Goal: Book appointment/travel/reservation

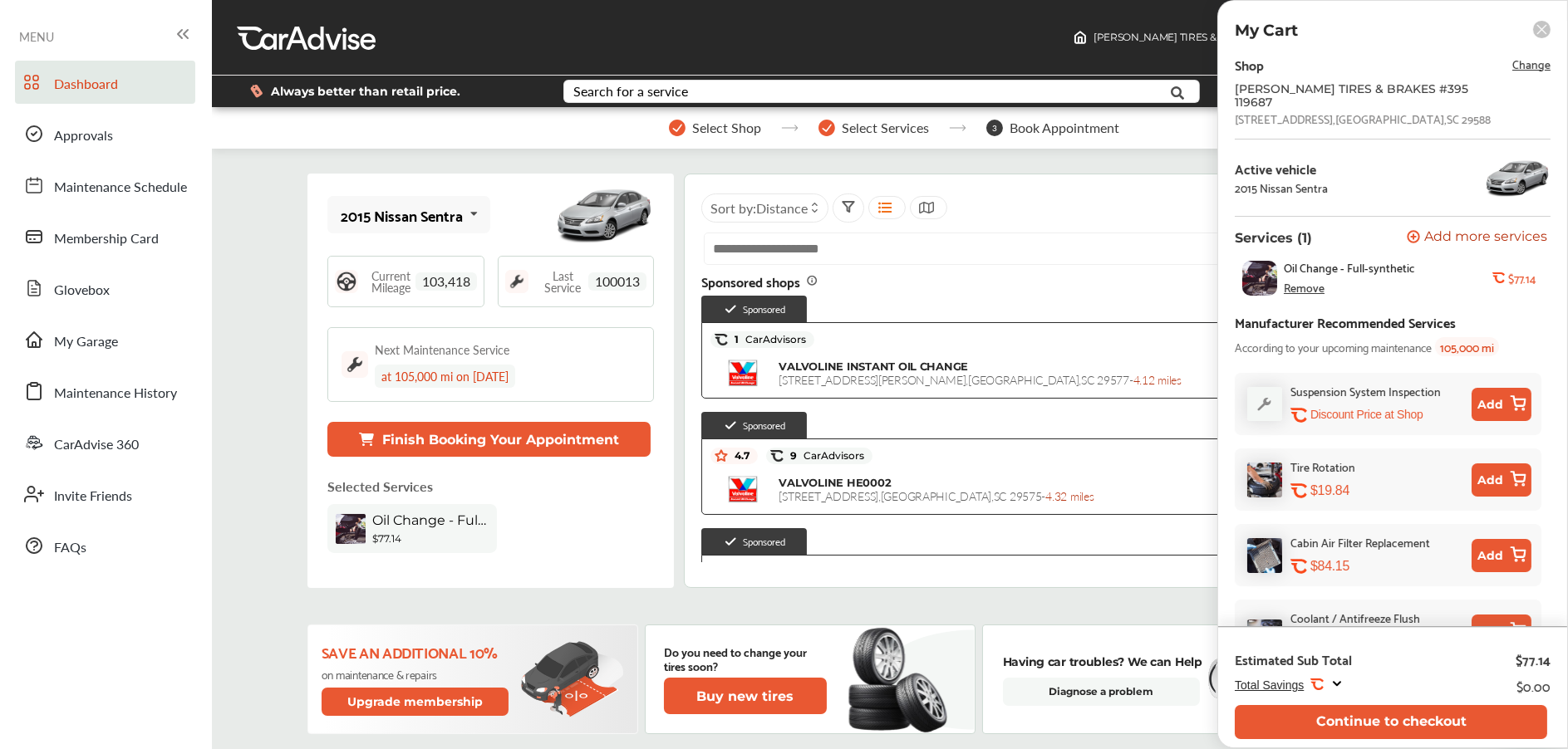
scroll to position [330, 0]
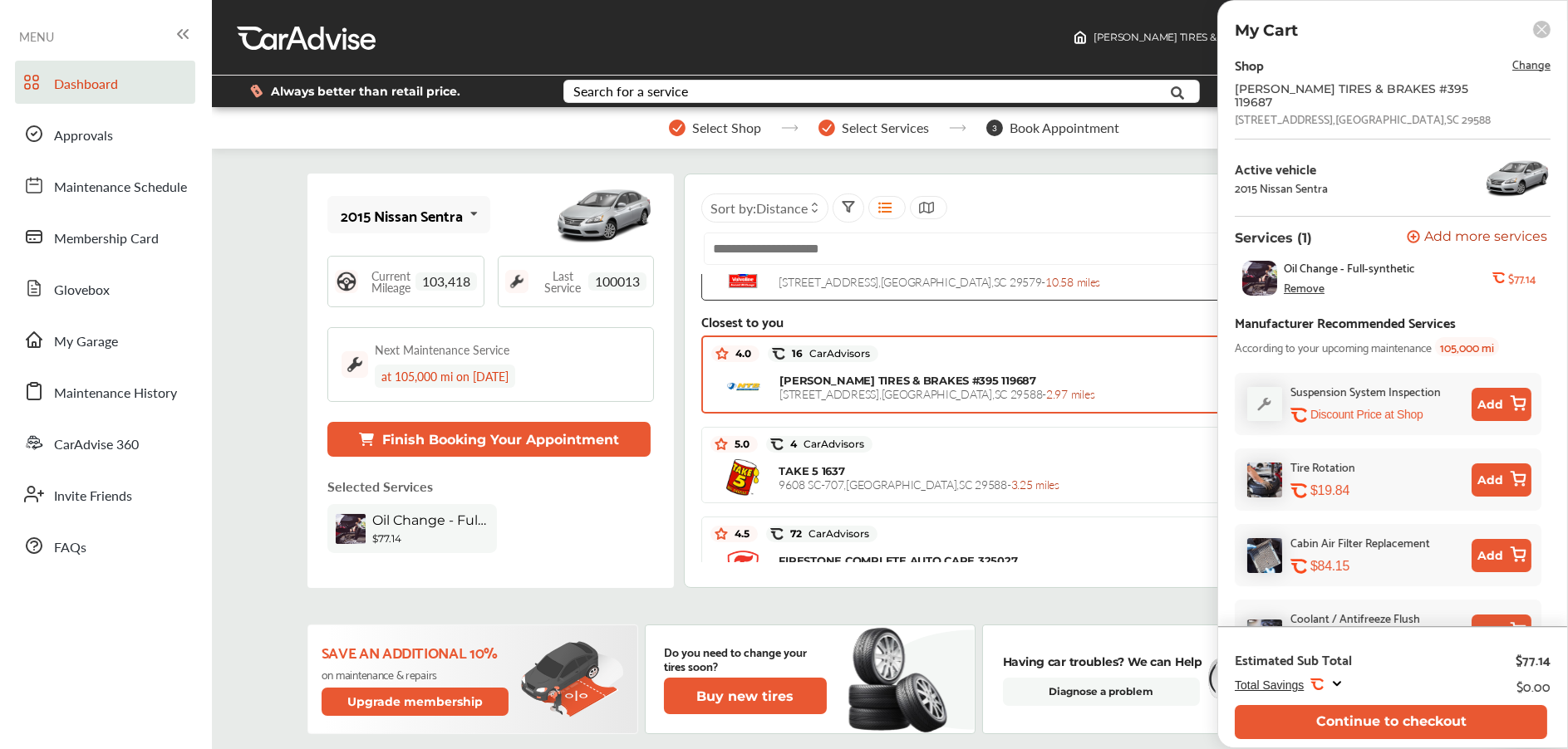
click at [885, 402] on span "[STREET_ADDRESS] - 2.97 miles" at bounding box center [937, 393] width 315 height 17
click at [1448, 708] on button "Continue to checkout" at bounding box center [1390, 722] width 313 height 34
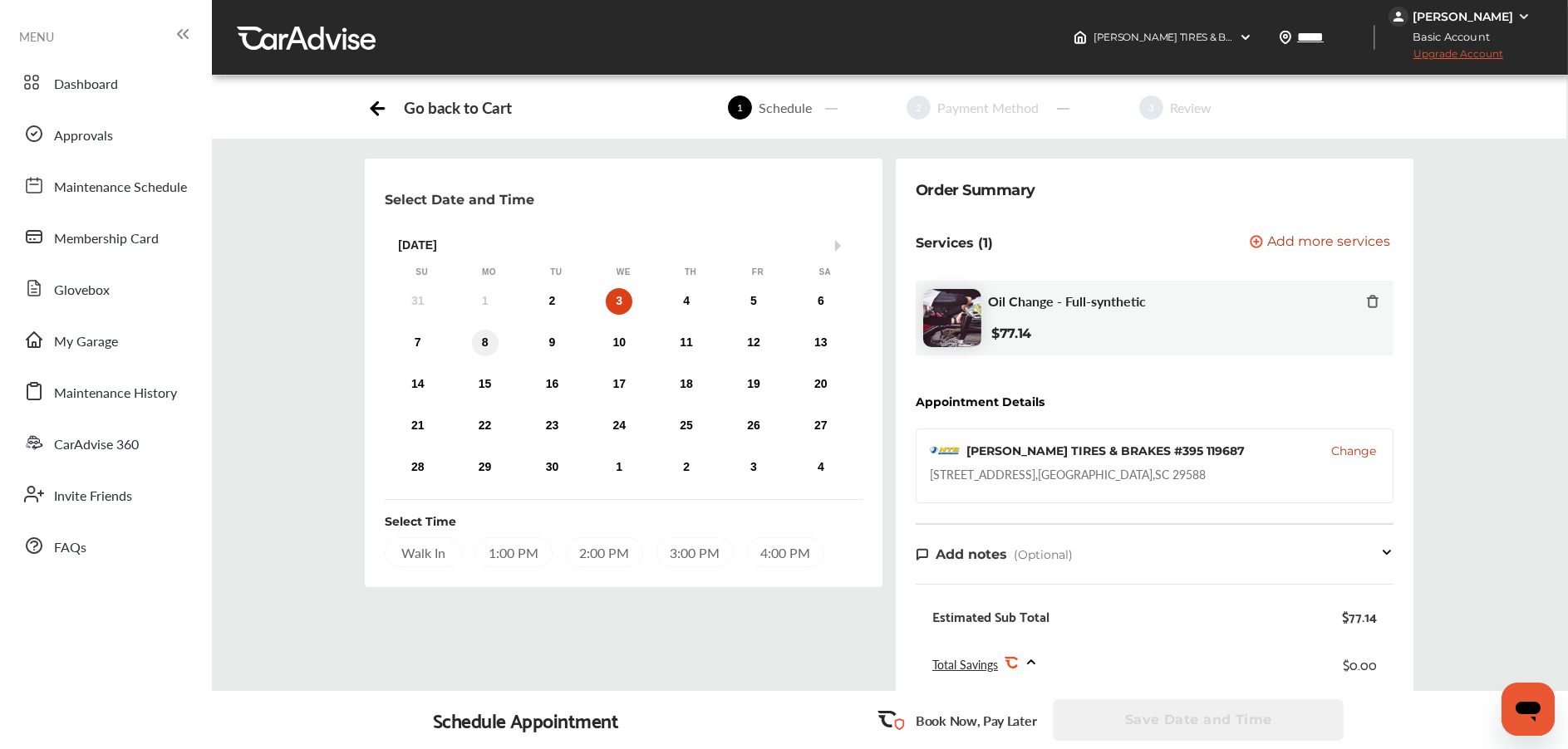
click at [490, 344] on div "8" at bounding box center [485, 344] width 27 height 27
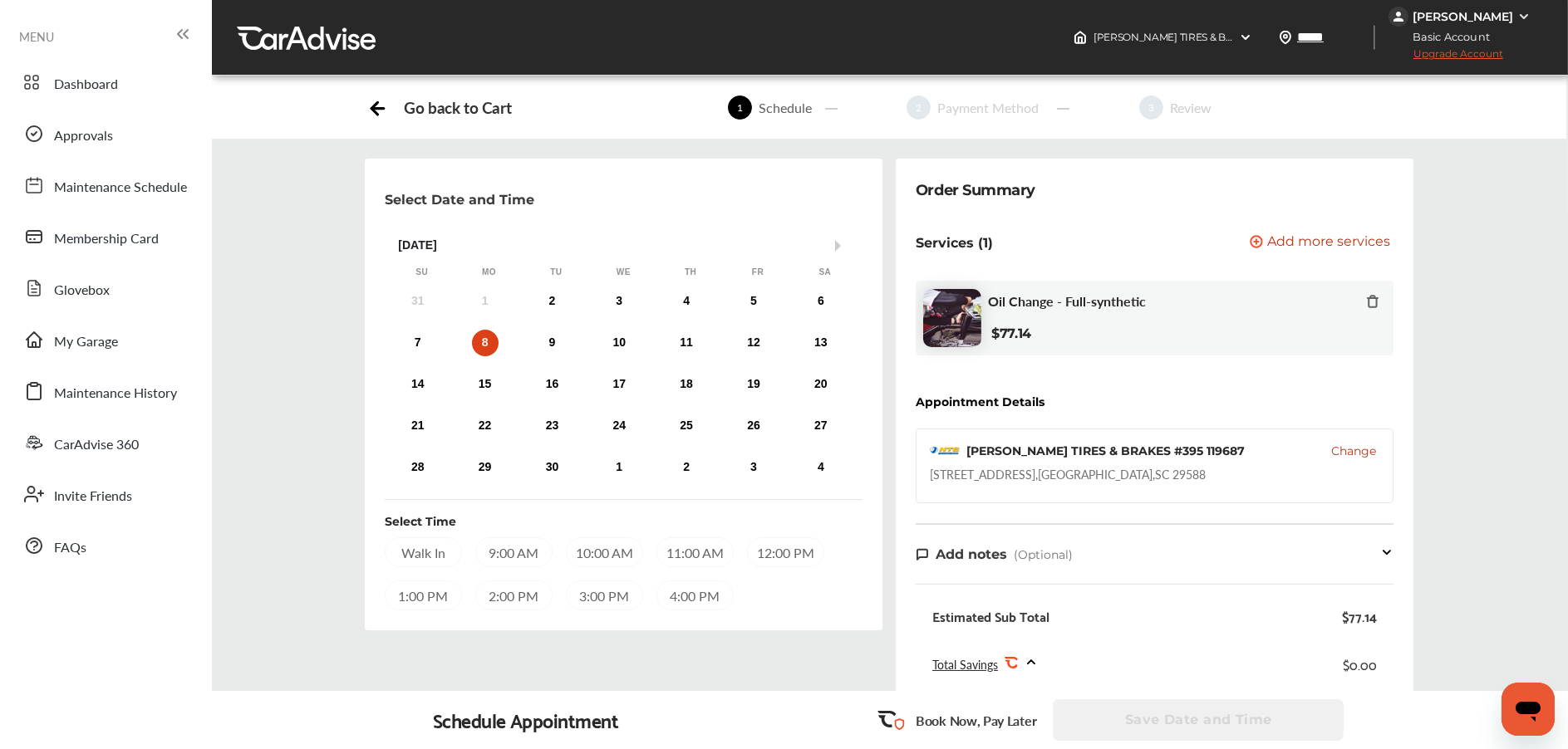
click at [514, 556] on div "9:00 AM" at bounding box center [514, 552] width 77 height 30
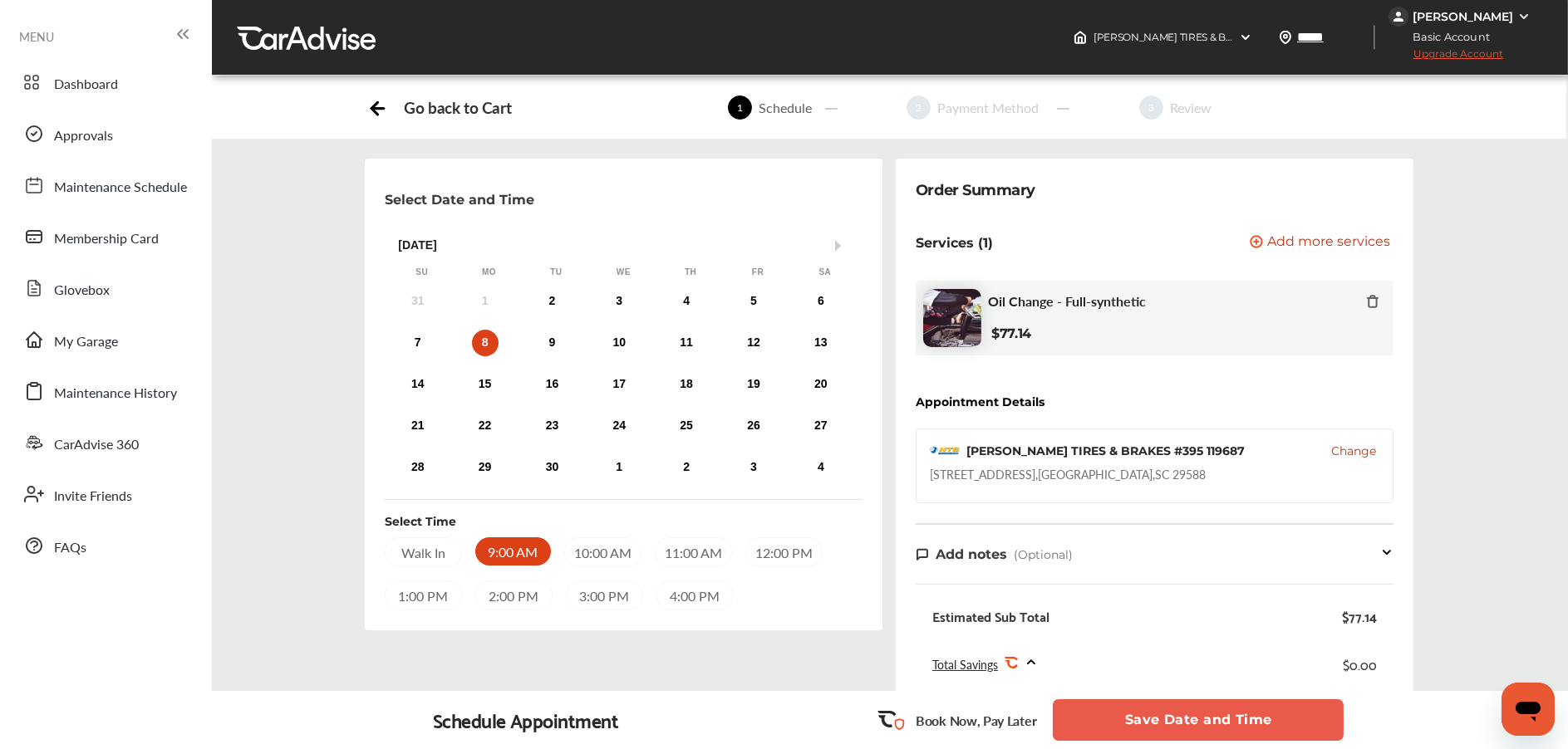
click at [412, 543] on div "Walk In" at bounding box center [422, 552] width 77 height 30
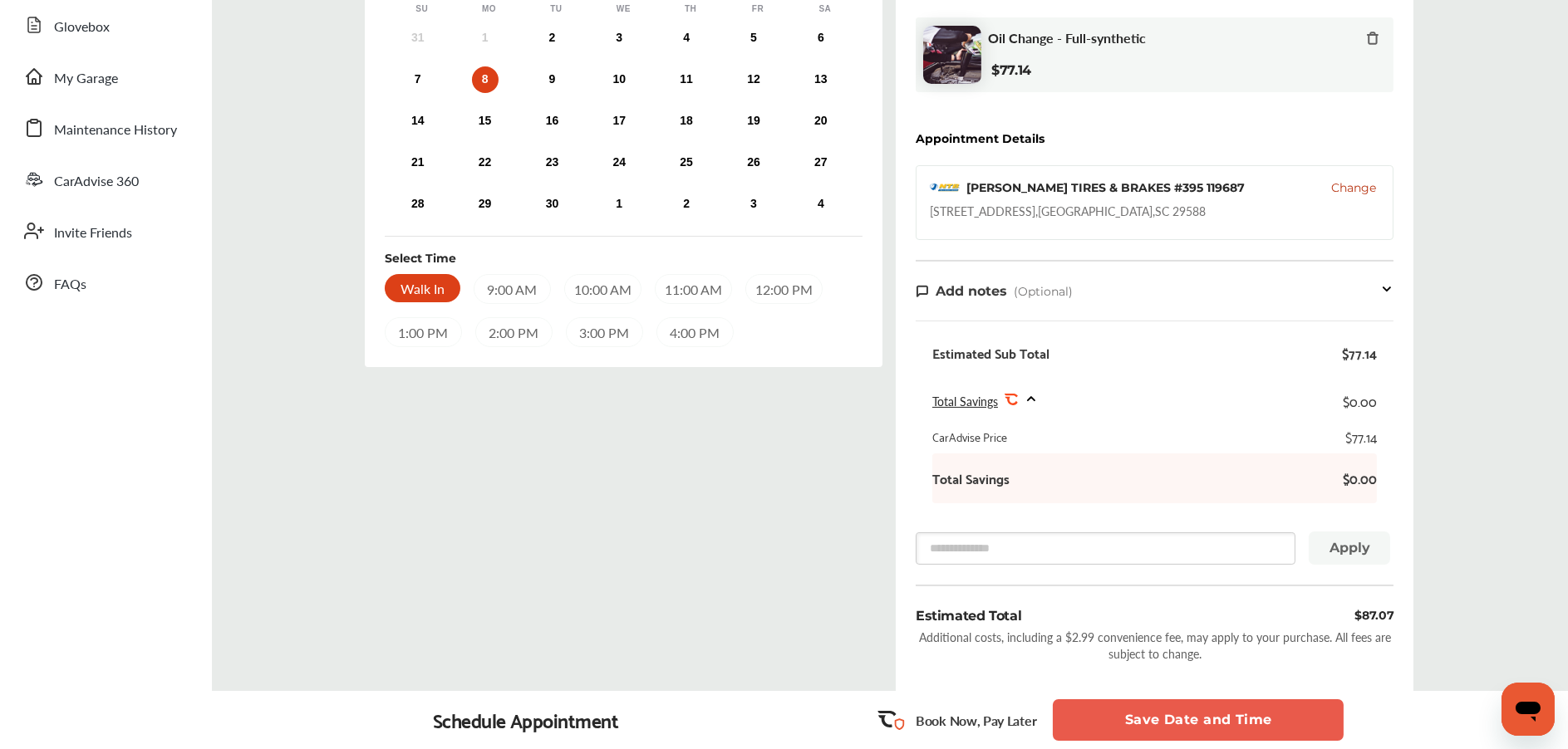
scroll to position [332, 0]
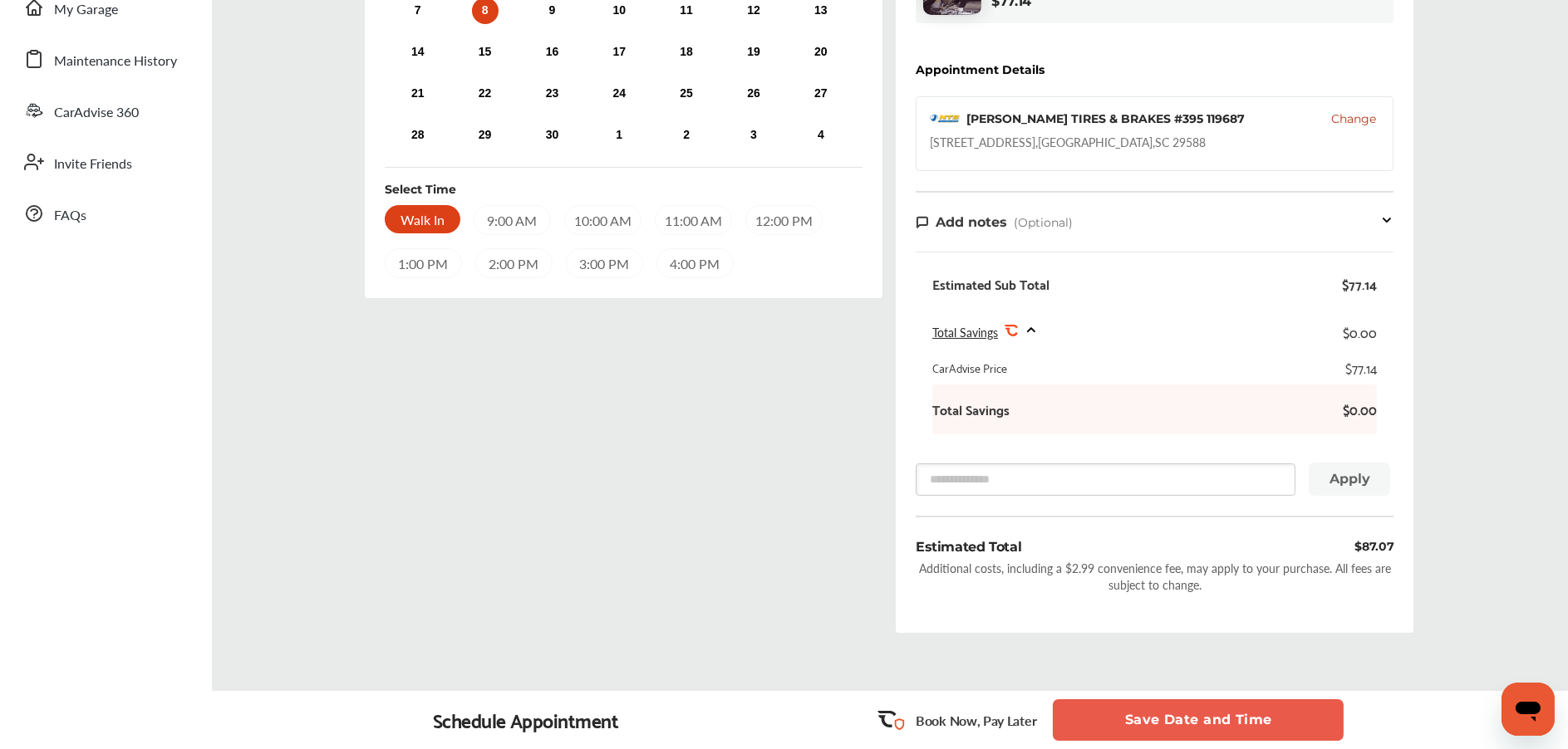
click at [1188, 716] on button "Save Date and Time" at bounding box center [1198, 720] width 290 height 42
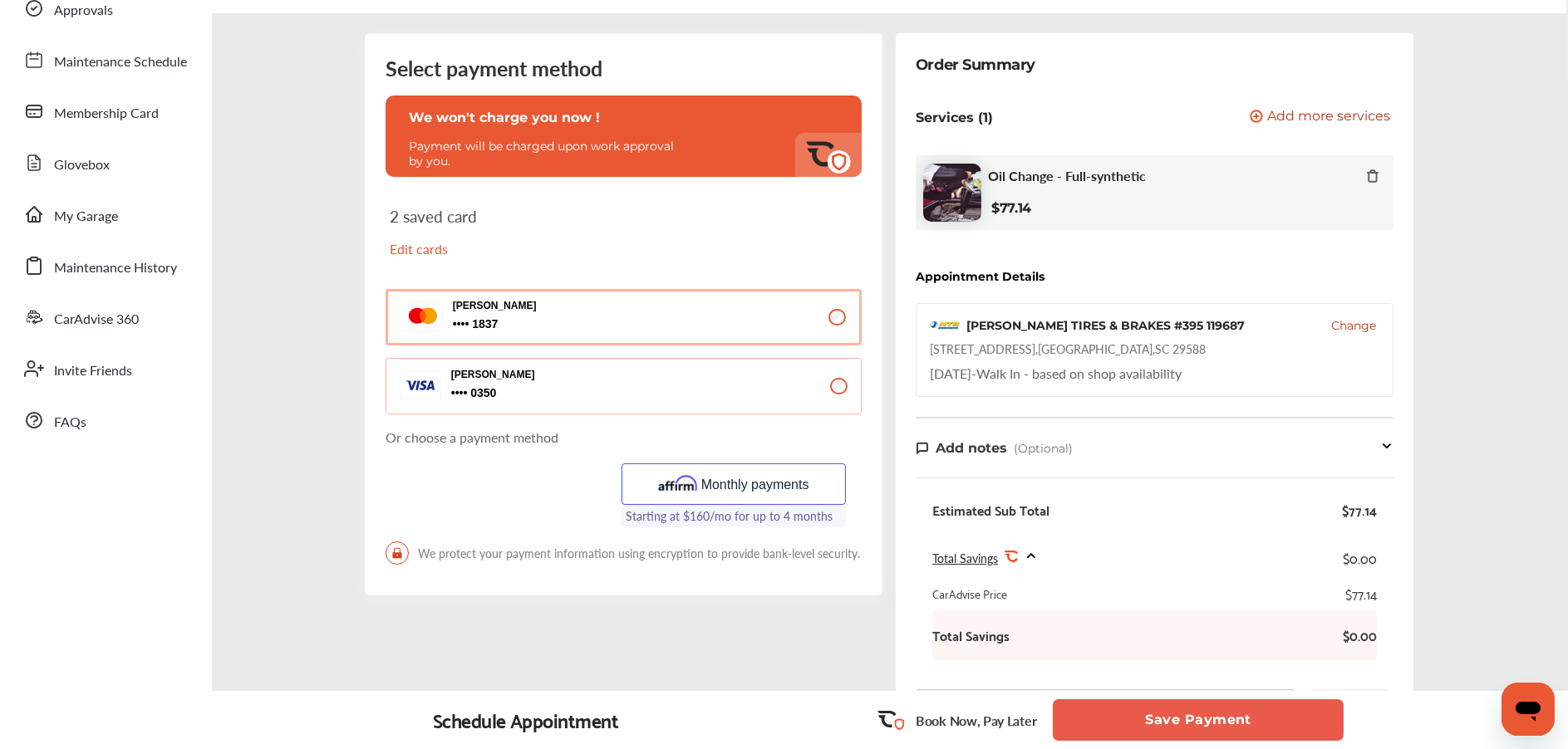
scroll to position [166, 0]
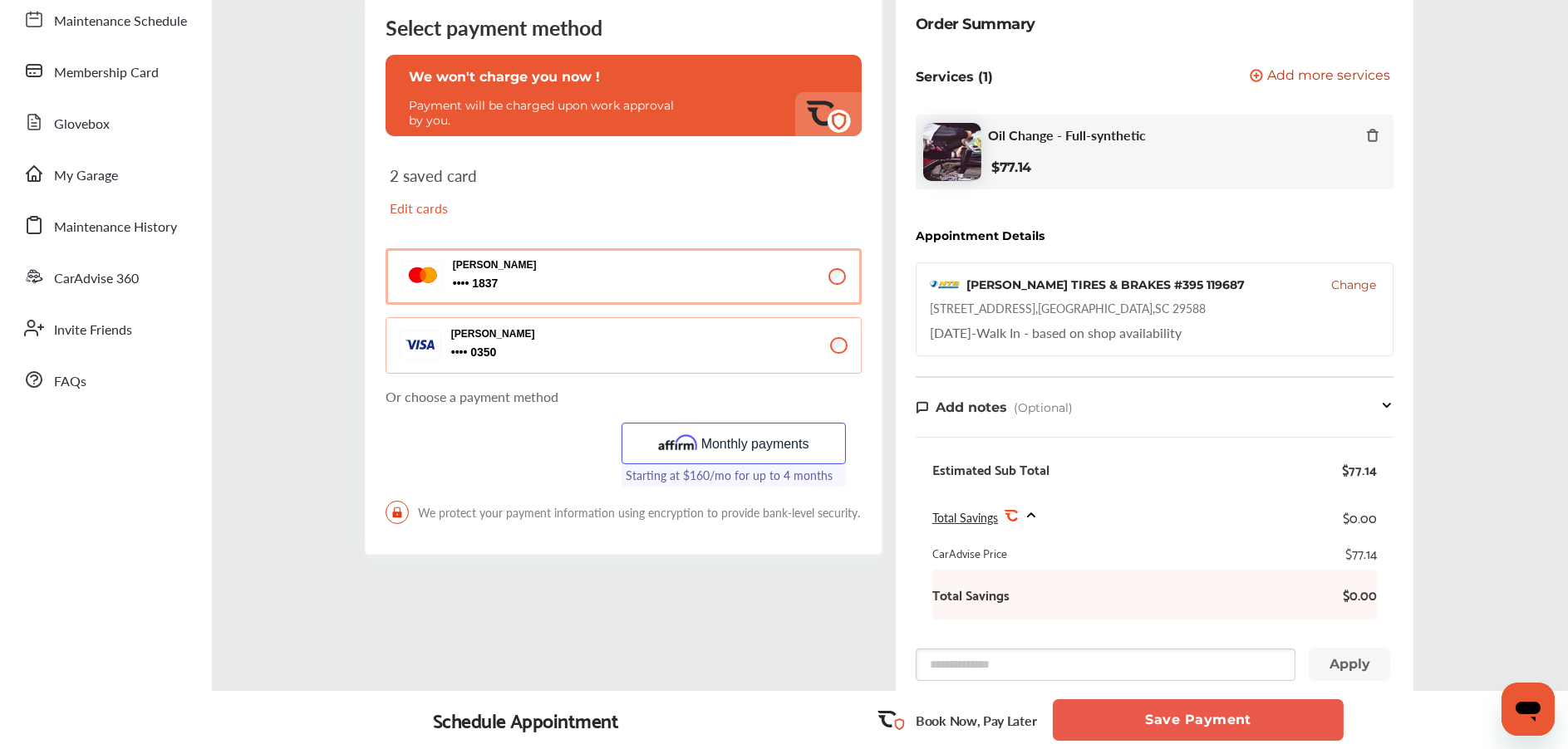
click at [1174, 717] on button "Save Payment" at bounding box center [1198, 720] width 290 height 42
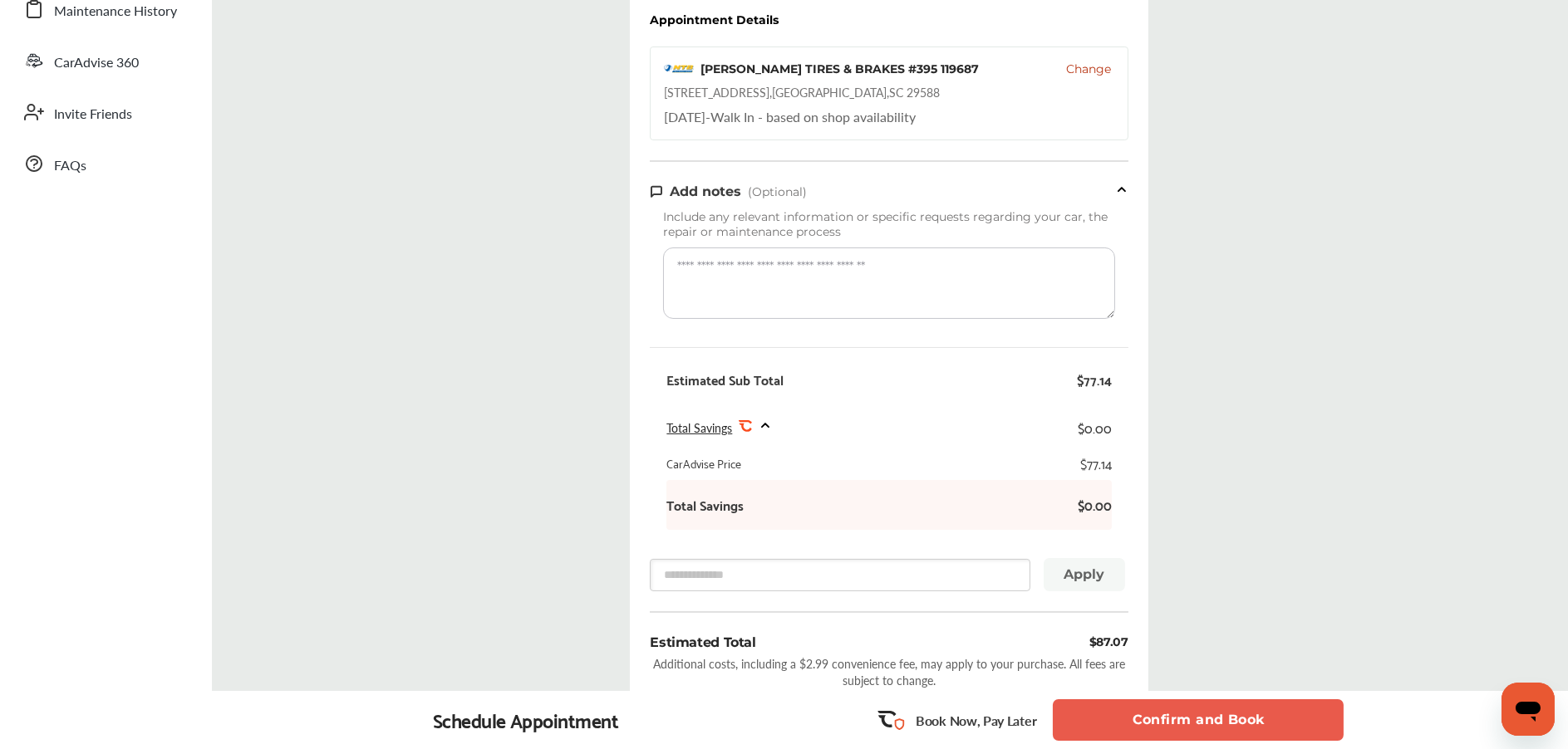
scroll to position [299, 0]
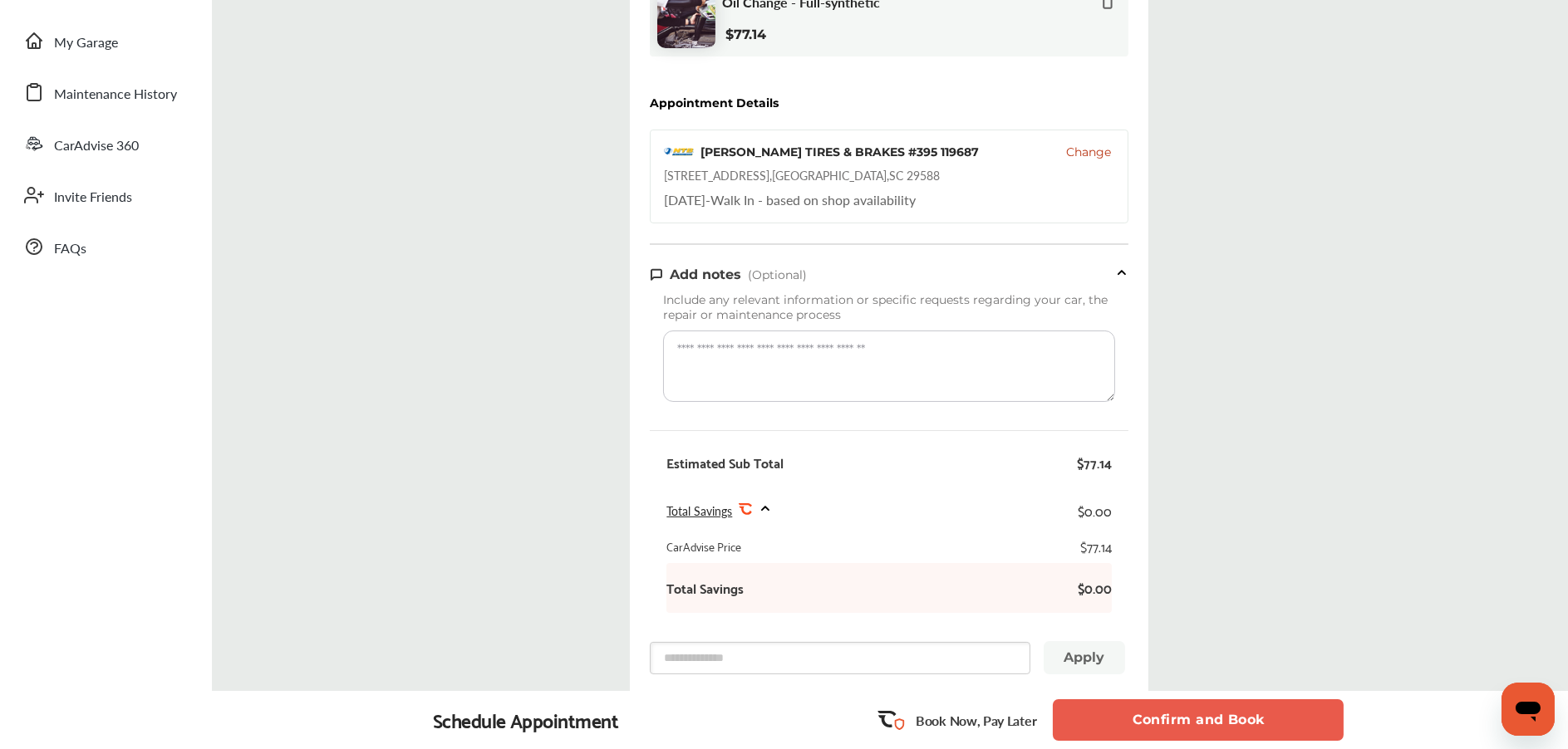
click at [720, 512] on span "Total Savings" at bounding box center [699, 511] width 66 height 17
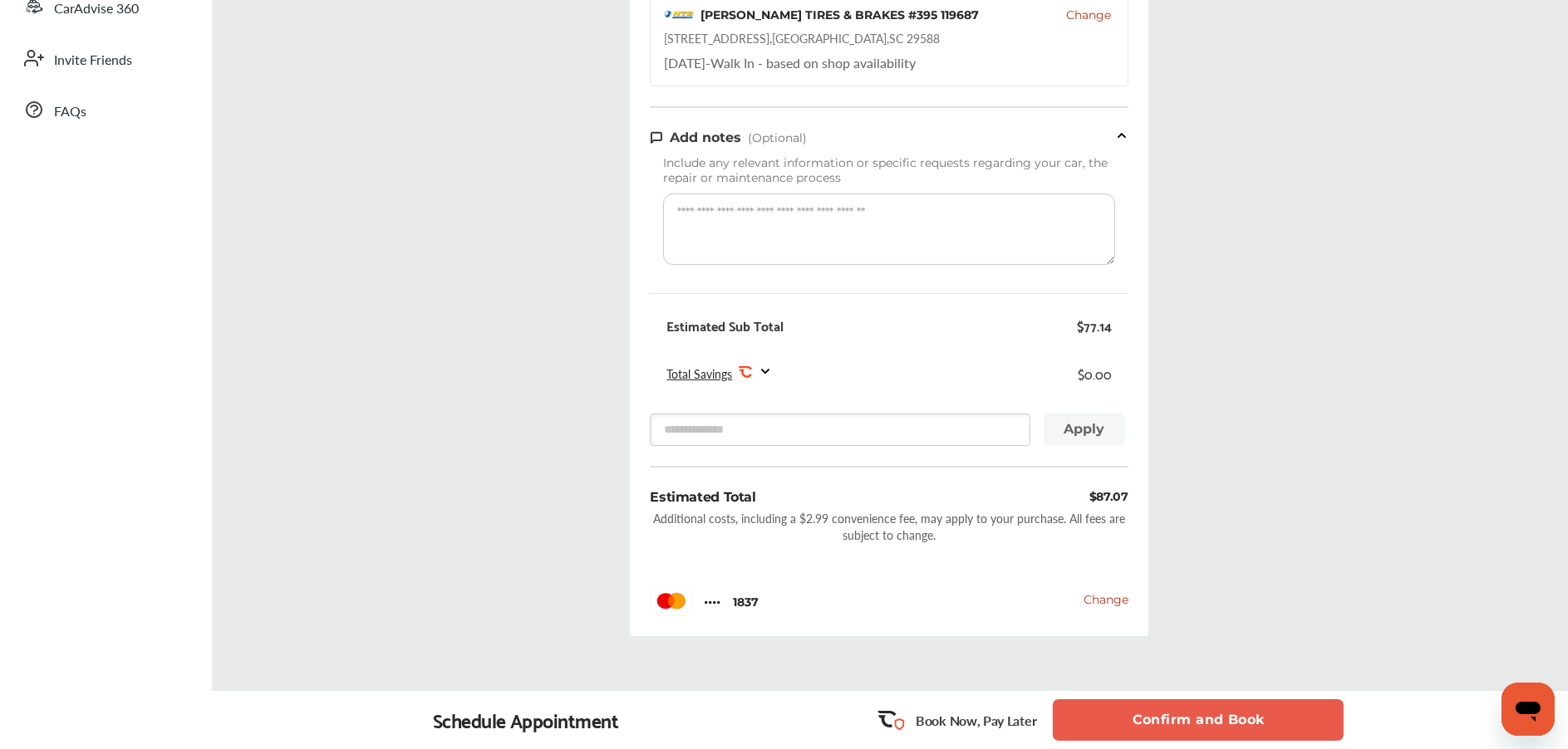
scroll to position [466, 0]
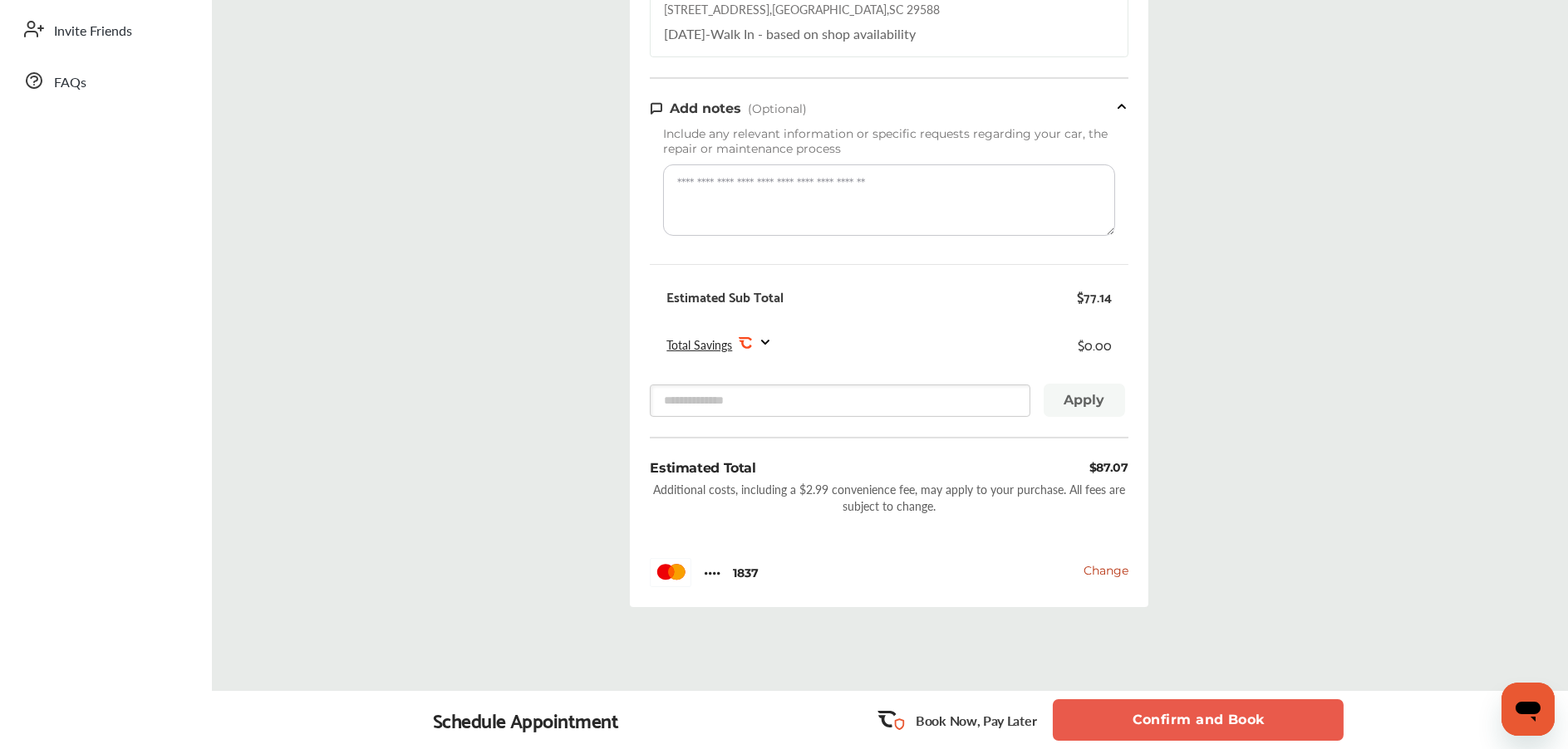
click at [764, 345] on icon at bounding box center [765, 343] width 13 height 14
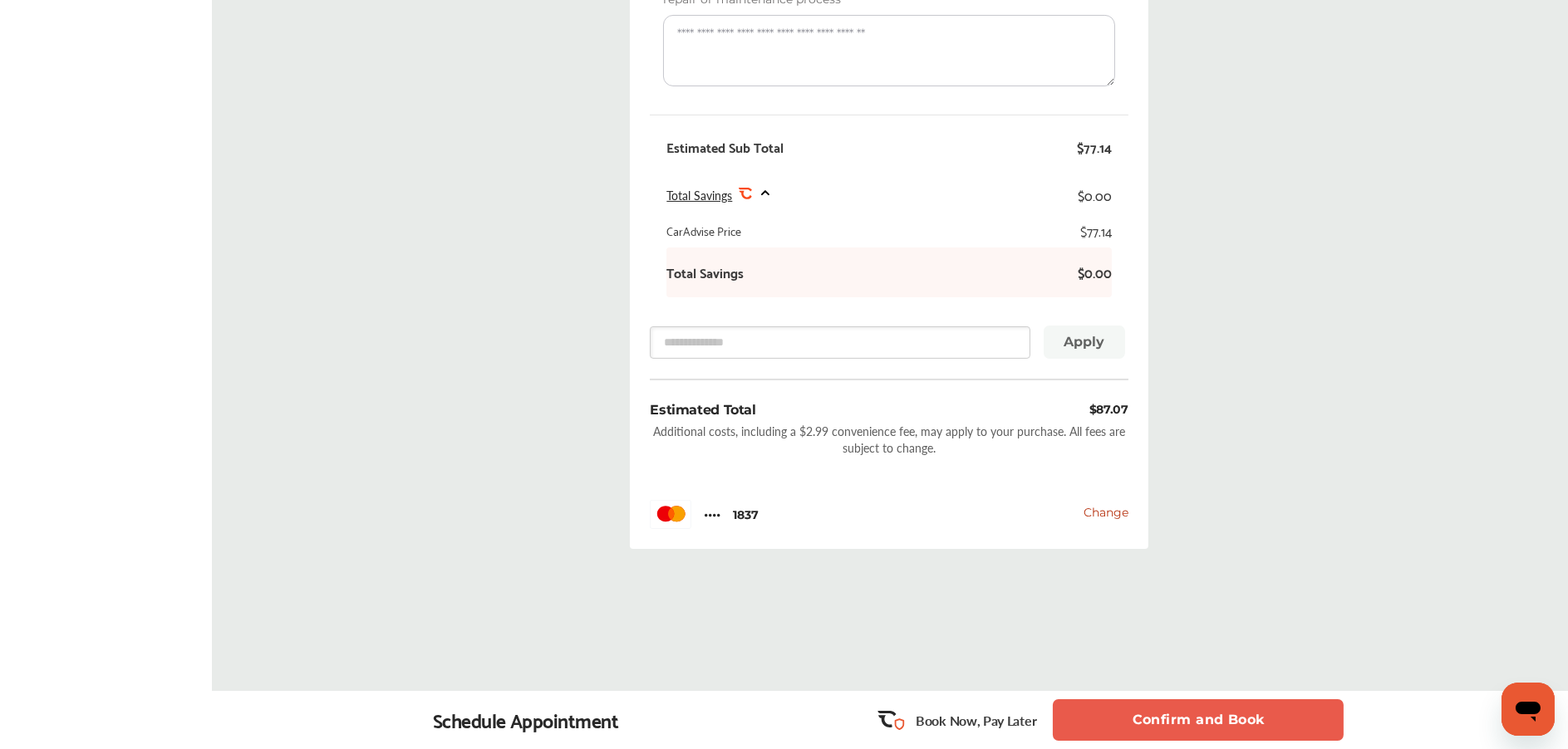
scroll to position [631, 0]
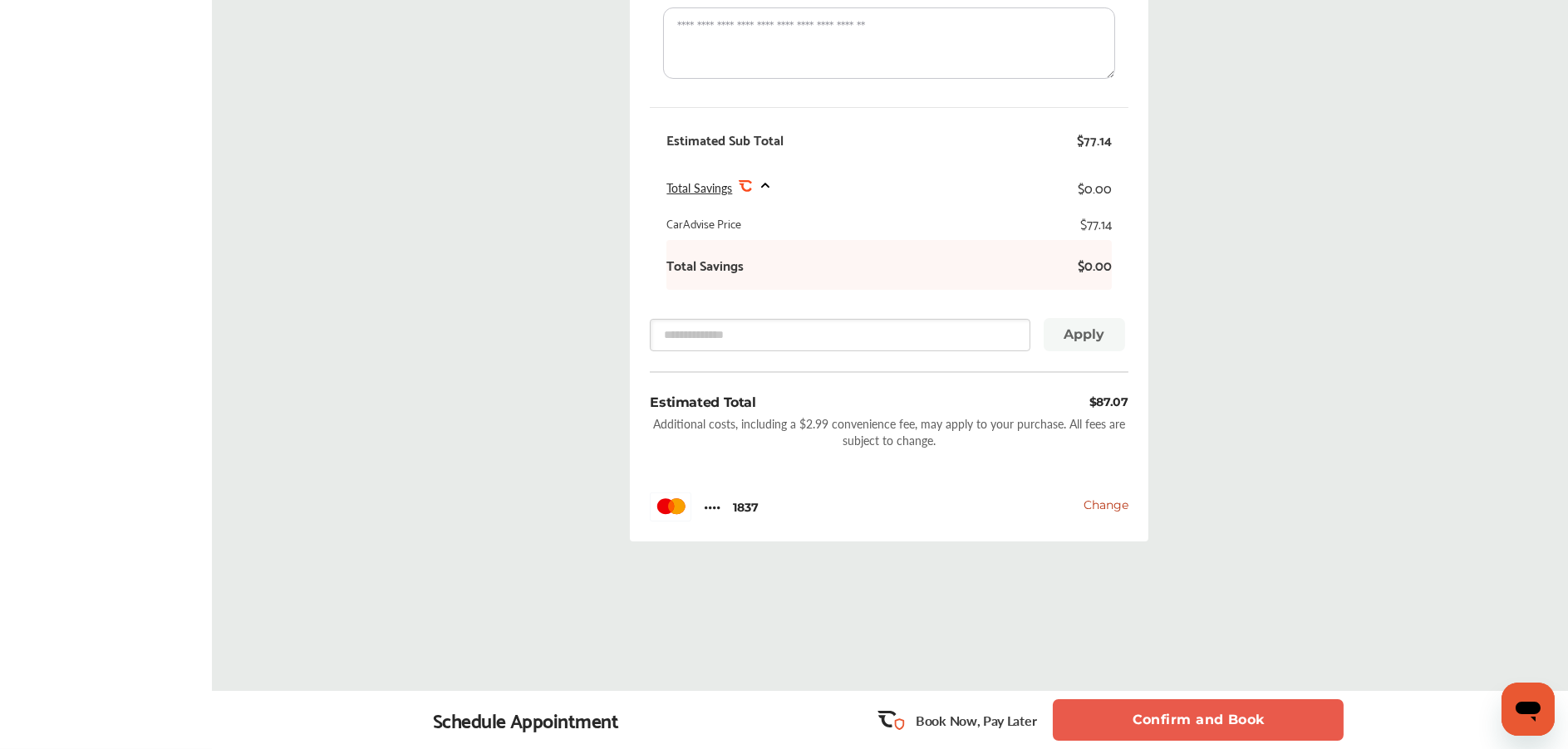
click at [1153, 707] on button "Confirm and Book" at bounding box center [1198, 720] width 290 height 42
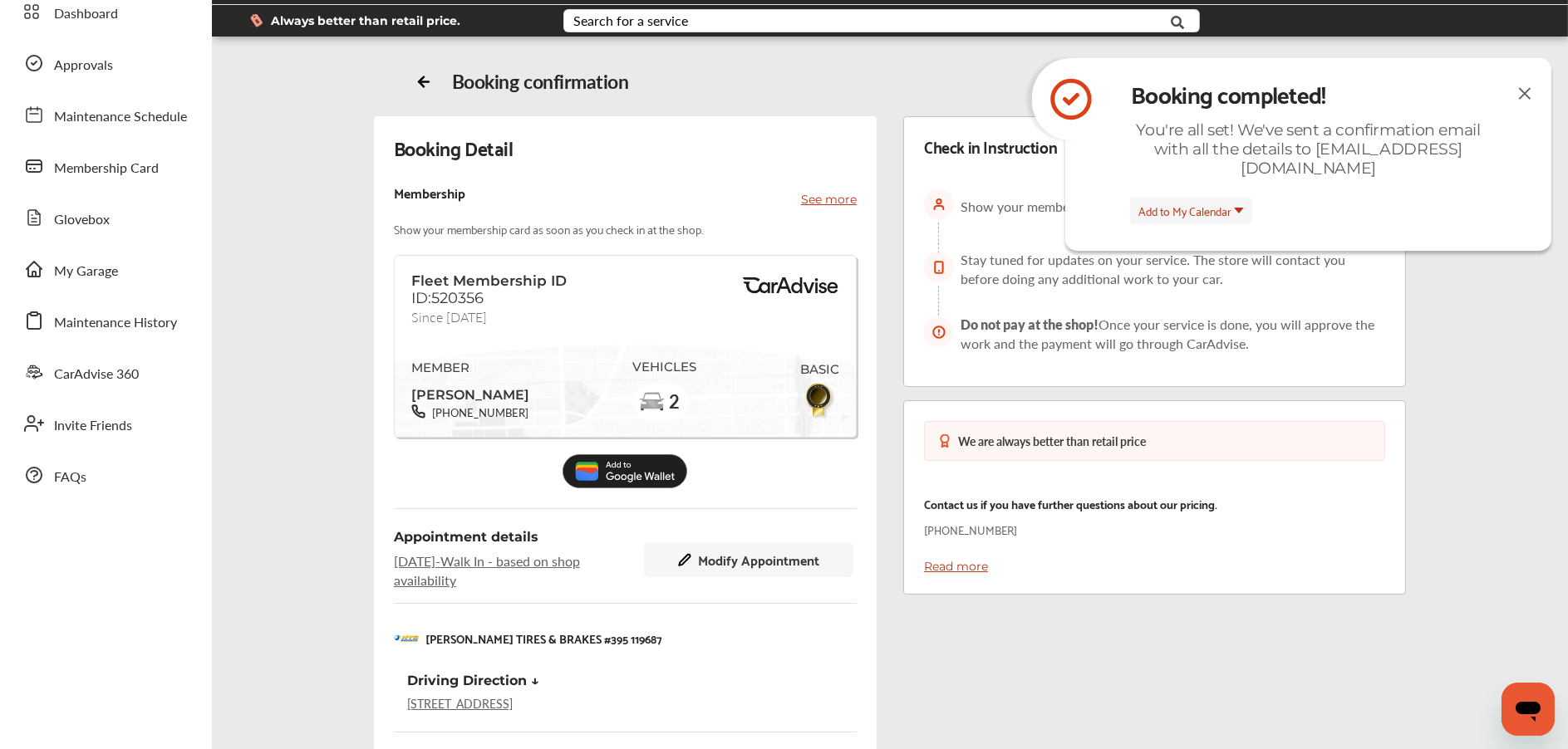
scroll to position [46, 0]
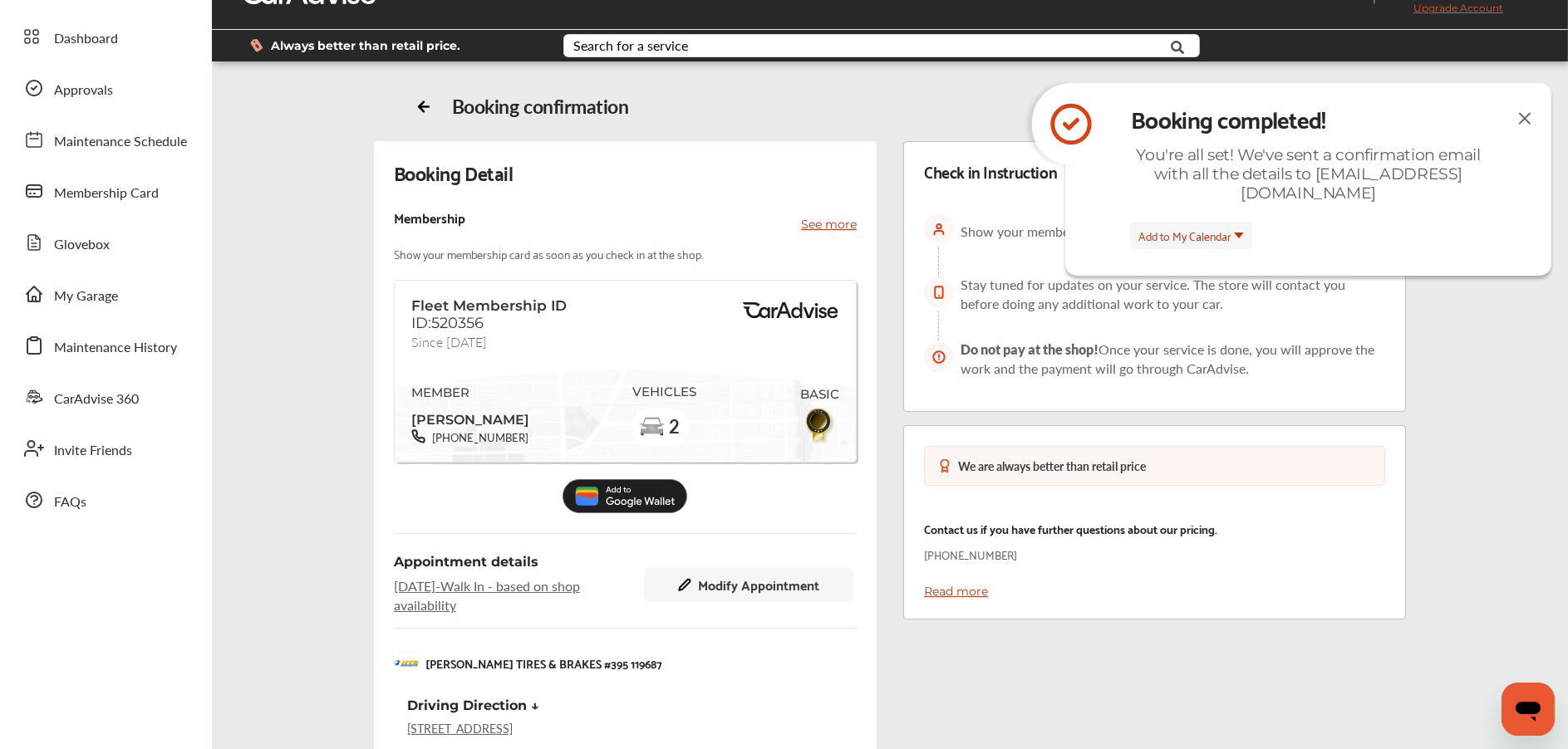
click at [1533, 123] on img at bounding box center [1525, 118] width 20 height 20
